Goal: Task Accomplishment & Management: Manage account settings

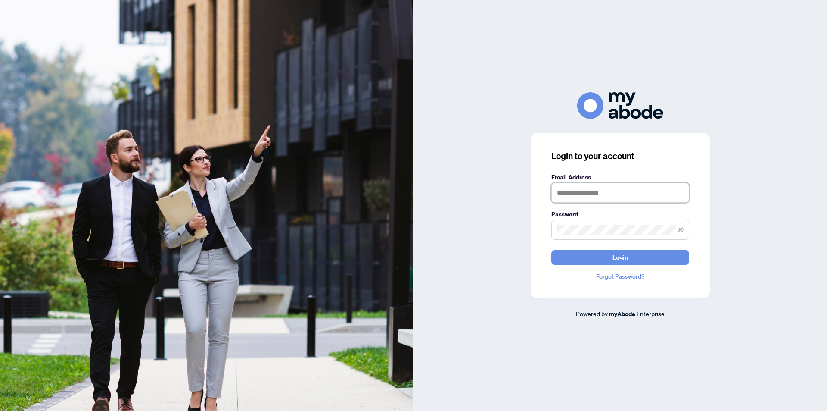
click at [581, 193] on input "text" at bounding box center [620, 193] width 138 height 20
type input "**********"
click at [551, 250] on button "Login" at bounding box center [620, 257] width 138 height 15
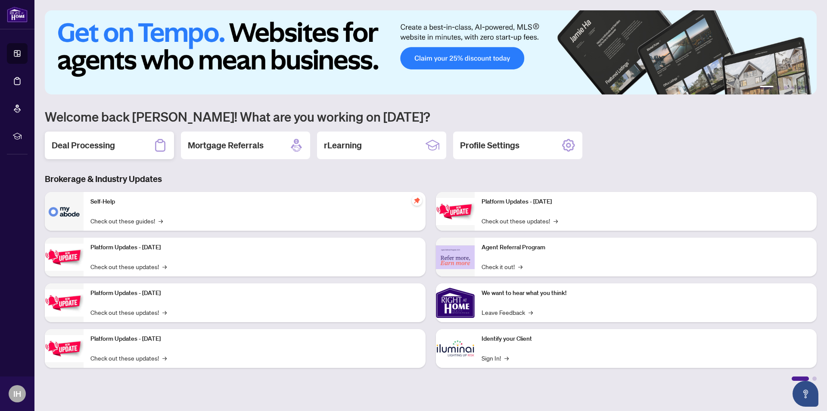
click at [93, 149] on h2 "Deal Processing" at bounding box center [83, 145] width 63 height 12
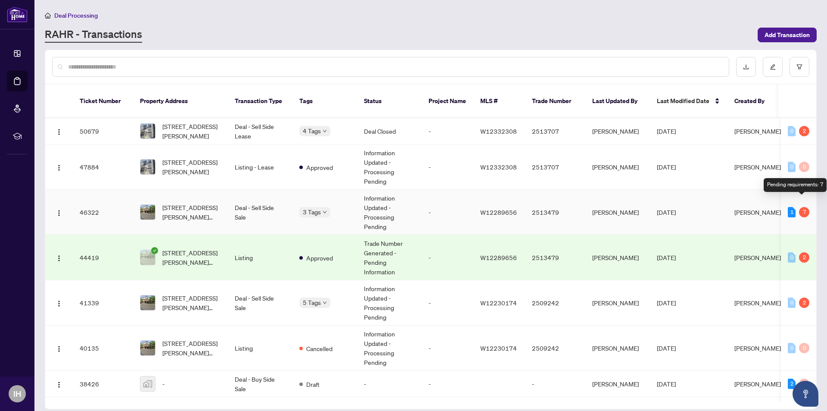
click at [804, 207] on div "7" at bounding box center [804, 212] width 10 height 10
click at [803, 207] on div "7" at bounding box center [804, 212] width 10 height 10
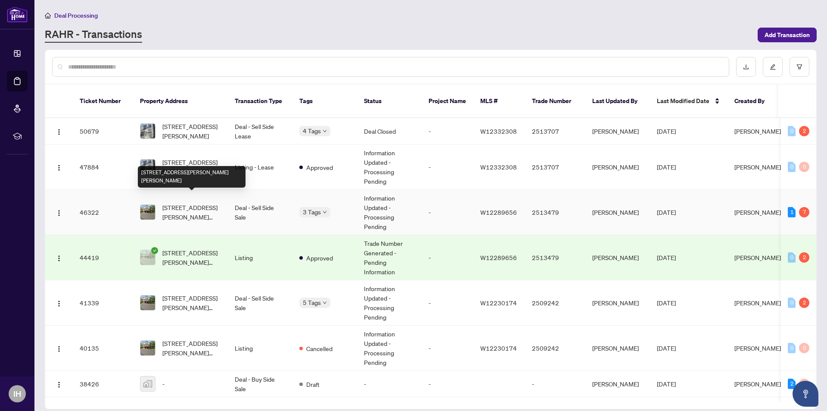
click at [197, 202] on span "[STREET_ADDRESS][PERSON_NAME][PERSON_NAME]" at bounding box center [191, 211] width 59 height 19
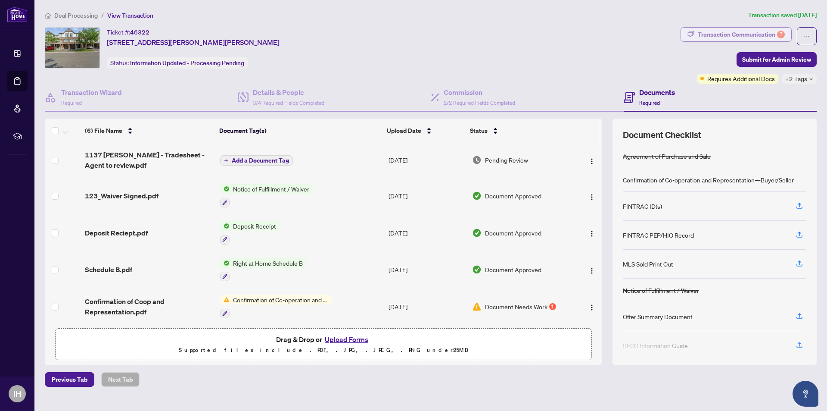
click at [737, 33] on div "Transaction Communication 7" at bounding box center [741, 35] width 87 height 14
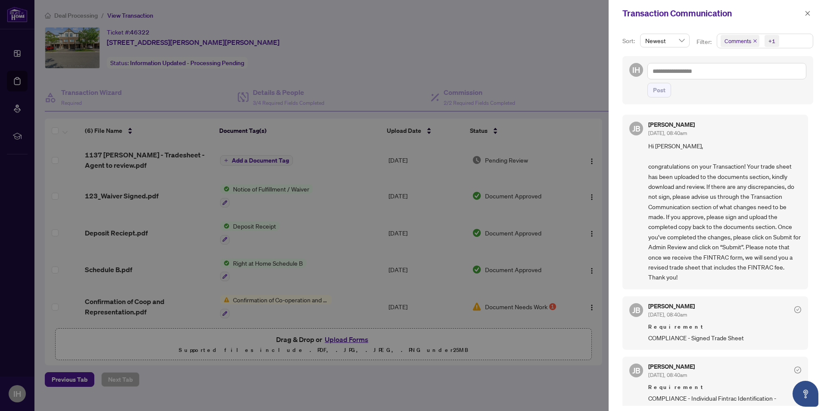
scroll to position [43, 0]
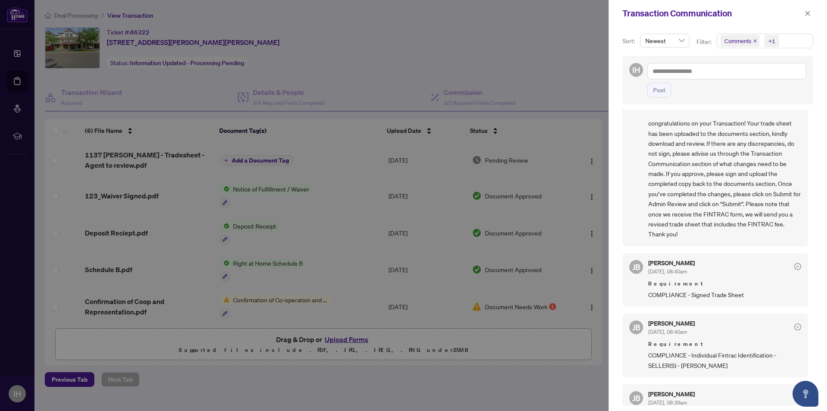
click at [539, 69] on div at bounding box center [413, 205] width 827 height 411
click at [809, 15] on icon "close" at bounding box center [808, 13] width 6 height 6
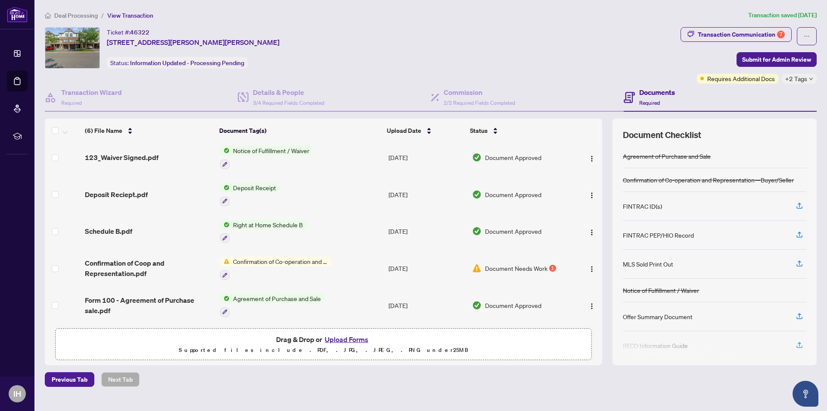
scroll to position [0, 0]
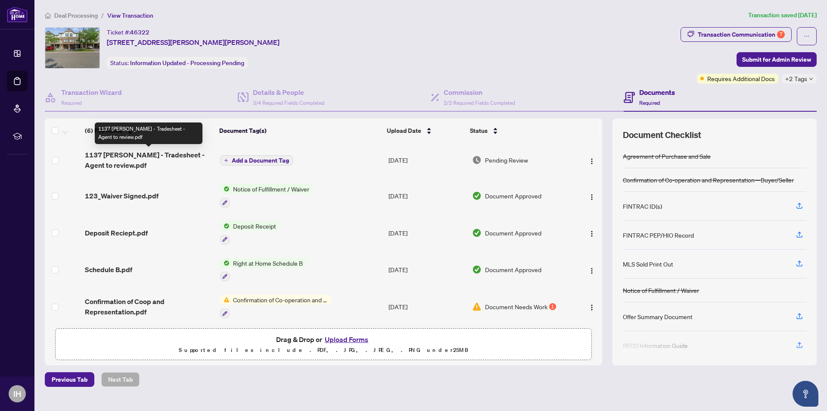
click at [174, 159] on span "1137 [PERSON_NAME] - Tradesheet - Agent to review.pdf" at bounding box center [149, 159] width 128 height 21
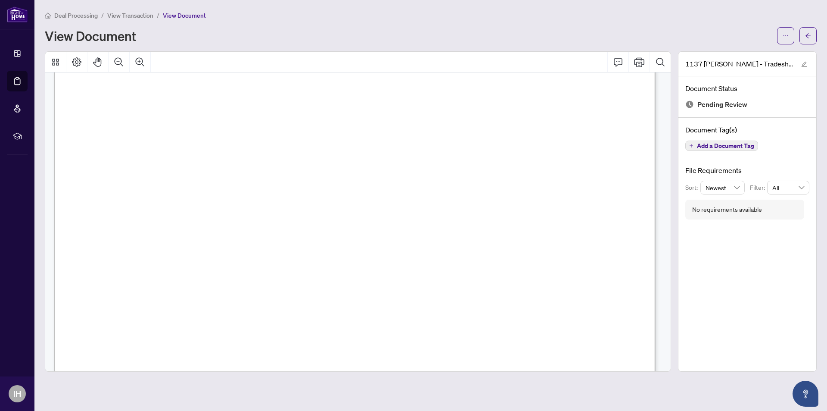
scroll to position [129, 0]
